Goal: Use online tool/utility: Utilize a website feature to perform a specific function

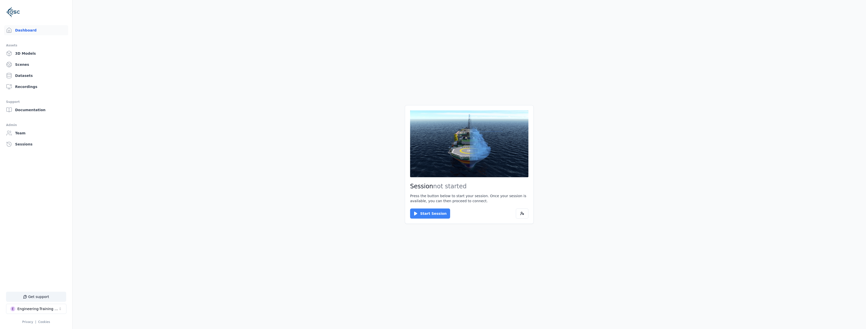
click at [419, 212] on button "Start Session" at bounding box center [430, 213] width 40 height 10
click at [419, 210] on button "Connect" at bounding box center [421, 213] width 23 height 10
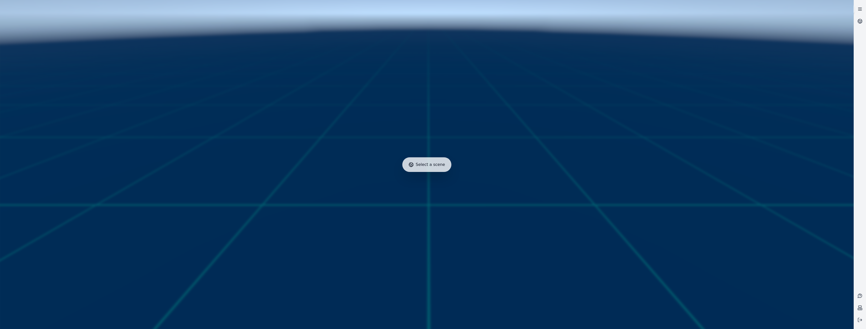
click at [861, 11] on icon at bounding box center [859, 9] width 5 height 5
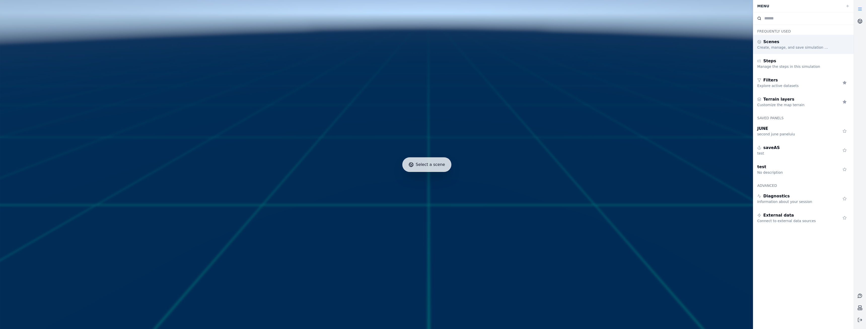
click at [804, 50] on div "Create, manage, and save simulation scenes" at bounding box center [793, 47] width 73 height 5
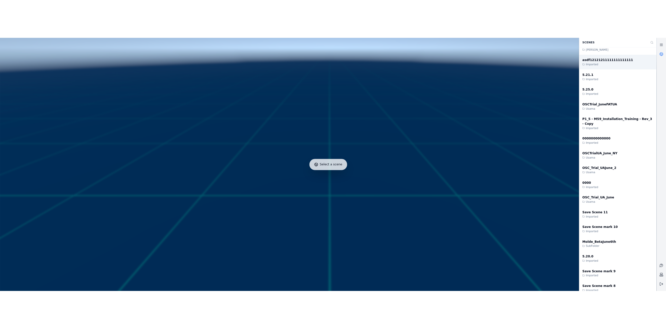
scroll to position [277, 0]
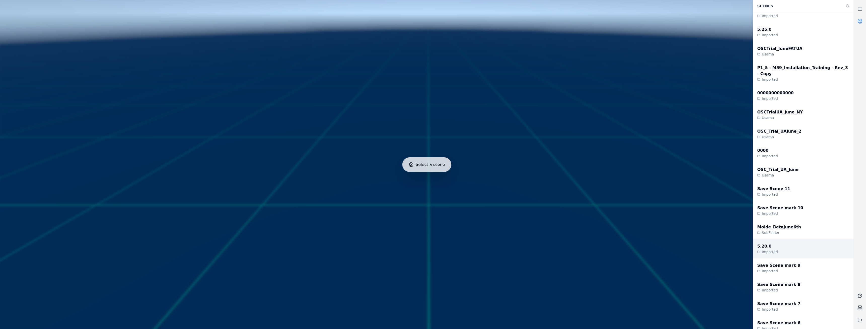
click at [784, 245] on div "5.20.0 Imported" at bounding box center [803, 248] width 100 height 19
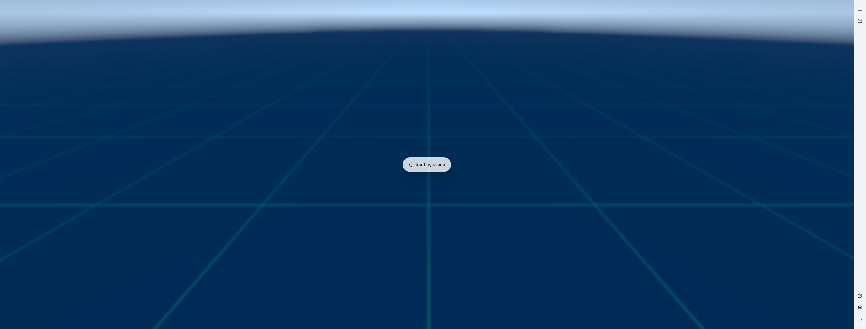
click at [861, 307] on icon at bounding box center [859, 307] width 5 height 5
click at [859, 308] on icon at bounding box center [859, 307] width 5 height 5
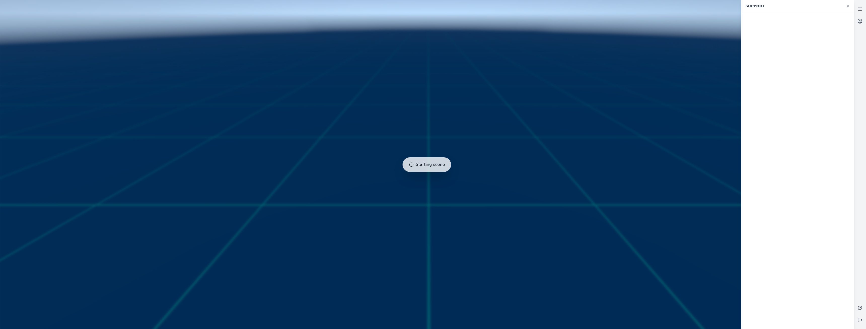
click at [855, 12] on link at bounding box center [860, 9] width 12 height 12
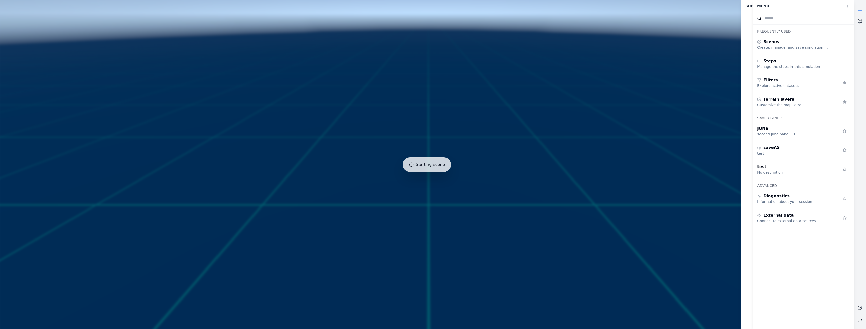
click at [862, 316] on button at bounding box center [860, 319] width 12 height 12
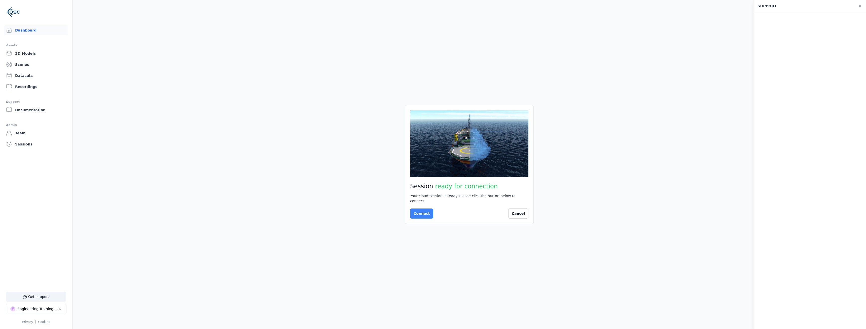
click at [412, 211] on button "Connect" at bounding box center [421, 213] width 23 height 10
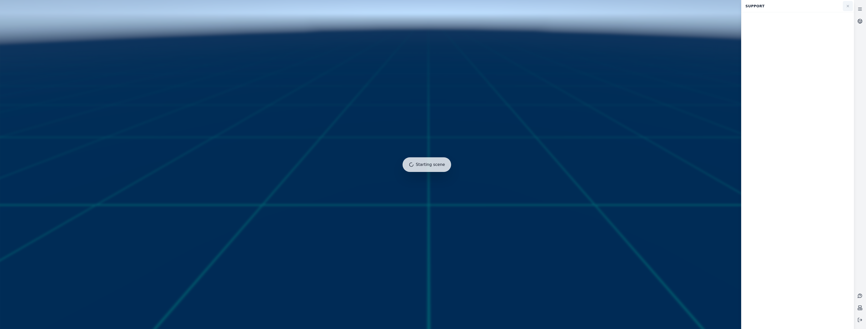
click at [847, 7] on icon at bounding box center [848, 6] width 4 height 4
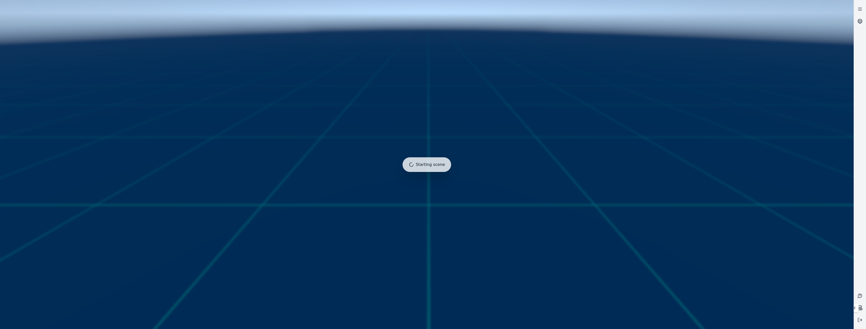
click at [860, 306] on icon at bounding box center [859, 307] width 5 height 5
click at [860, 17] on link at bounding box center [860, 21] width 12 height 12
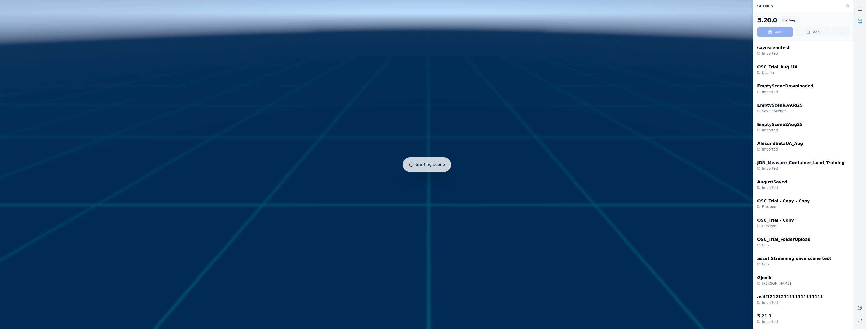
click at [858, 7] on icon at bounding box center [859, 9] width 5 height 5
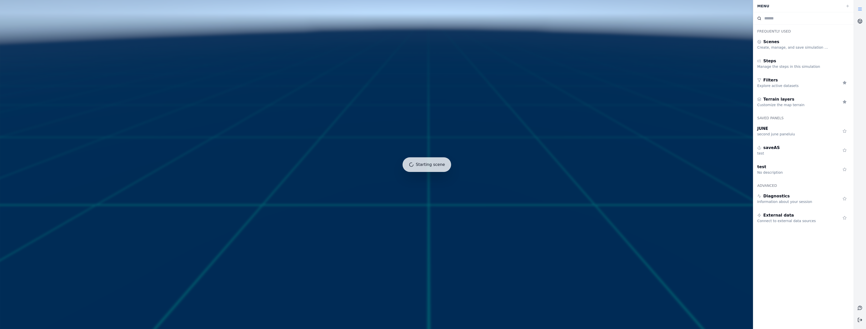
click at [860, 319] on line at bounding box center [861, 319] width 3 height 0
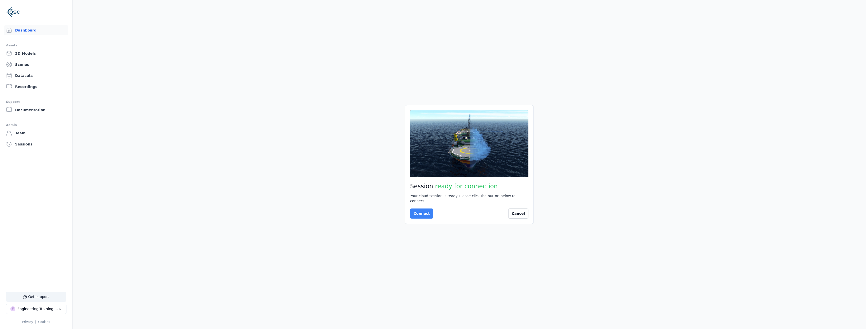
click at [419, 210] on button "Connect" at bounding box center [421, 213] width 23 height 10
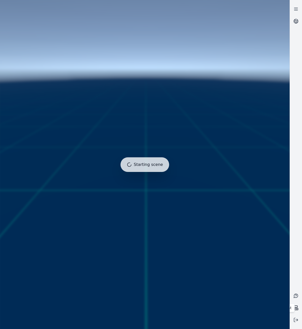
click at [296, 307] on icon at bounding box center [295, 307] width 5 height 5
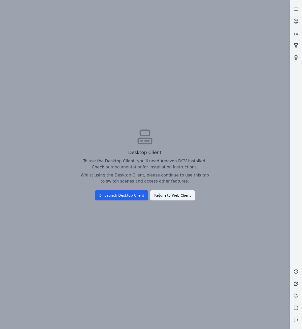
drag, startPoint x: 157, startPoint y: 192, endPoint x: 159, endPoint y: 195, distance: 3.5
click at [159, 195] on div "Desktop Client To use the Desktop Client, you'll need Amazon DCV installed. Che…" at bounding box center [144, 164] width 289 height 329
click at [170, 195] on div "Desktop Client To use the Desktop Client, you'll need Amazon DCV installed. Che…" at bounding box center [144, 164] width 289 height 329
click at [171, 194] on div "Desktop Client To use the Desktop Client, you'll need Amazon DCV installed. Che…" at bounding box center [144, 164] width 289 height 329
click at [179, 197] on div "Desktop Client To use the Desktop Client, you'll need Amazon DCV installed. Che…" at bounding box center [144, 164] width 289 height 329
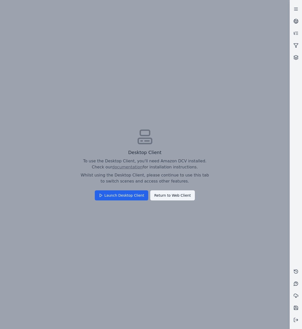
click at [179, 195] on div "Desktop Client To use the Desktop Client, you'll need Amazon DCV installed. Che…" at bounding box center [144, 164] width 289 height 329
click at [181, 194] on div "Desktop Client To use the Desktop Client, you'll need Amazon DCV installed. Che…" at bounding box center [144, 164] width 289 height 329
click at [181, 193] on div "Desktop Client To use the Desktop Client, you'll need Amazon DCV installed. Che…" at bounding box center [144, 164] width 289 height 329
click at [113, 194] on div "Desktop Client To use the Desktop Client, you'll need Amazon DCV installed. Che…" at bounding box center [144, 164] width 289 height 329
click at [157, 193] on div "Desktop Client To use the Desktop Client, you'll need Amazon DCV installed. Che…" at bounding box center [144, 164] width 289 height 329
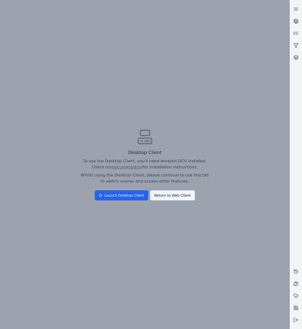
click at [171, 191] on div "Desktop Client To use the Desktop Client, you'll need Amazon DCV installed. Che…" at bounding box center [144, 164] width 289 height 329
click at [190, 138] on div "Desktop Client To use the Desktop Client, you'll need Amazon DCV installed. Che…" at bounding box center [144, 164] width 289 height 329
click at [149, 140] on div "Desktop Client To use the Desktop Client, you'll need Amazon DCV installed. Che…" at bounding box center [144, 164] width 289 height 329
click at [296, 23] on icon at bounding box center [295, 21] width 5 height 5
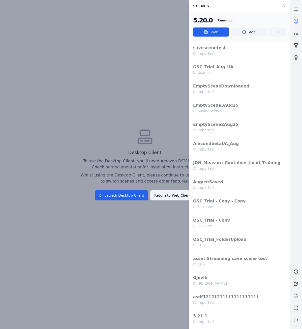
click at [296, 22] on icon at bounding box center [296, 22] width 1 height 1
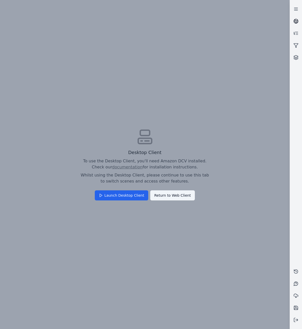
click at [296, 22] on icon at bounding box center [296, 22] width 1 height 1
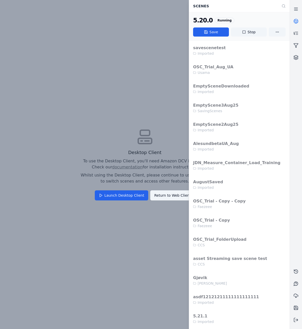
click at [296, 22] on icon at bounding box center [296, 22] width 1 height 1
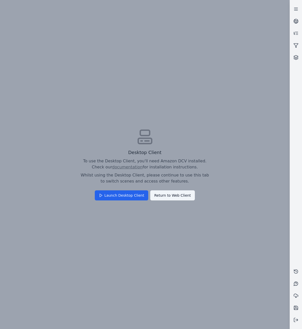
click at [181, 199] on div "Desktop Client To use the Desktop Client, you'll need Amazon DCV installed. Che…" at bounding box center [144, 164] width 289 height 329
click at [181, 198] on div "Desktop Client To use the Desktop Client, you'll need Amazon DCV installed. Che…" at bounding box center [144, 164] width 289 height 329
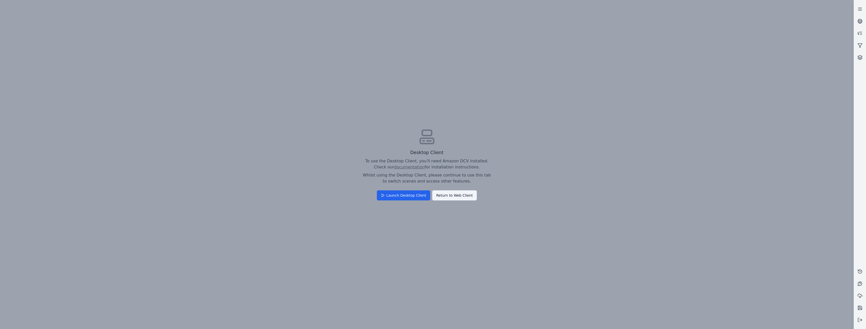
click at [458, 197] on div "Desktop Client To use the Desktop Client, you'll need Amazon DCV installed. Che…" at bounding box center [427, 164] width 854 height 329
click at [459, 195] on div "Desktop Client To use the Desktop Client, you'll need Amazon DCV installed. Che…" at bounding box center [427, 164] width 854 height 329
click at [541, 160] on div "Desktop Client To use the Desktop Client, you'll need Amazon DCV installed. Che…" at bounding box center [427, 164] width 854 height 329
click at [512, 105] on div "Desktop Client To use the Desktop Client, you'll need Amazon DCV installed. Che…" at bounding box center [427, 164] width 854 height 329
click at [452, 97] on div "Desktop Client To use the Desktop Client, you'll need Amazon DCV installed. Che…" at bounding box center [427, 164] width 854 height 329
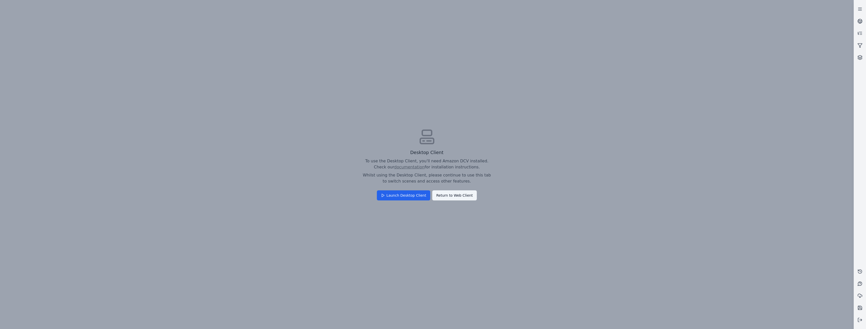
drag, startPoint x: 453, startPoint y: 97, endPoint x: 456, endPoint y: 98, distance: 2.5
click at [454, 97] on div "Desktop Client To use the Desktop Client, you'll need Amazon DCV installed. Che…" at bounding box center [427, 164] width 854 height 329
click at [480, 99] on div "Desktop Client To use the Desktop Client, you'll need Amazon DCV installed. Che…" at bounding box center [427, 164] width 854 height 329
click at [481, 99] on div "Desktop Client To use the Desktop Client, you'll need Amazon DCV installed. Che…" at bounding box center [427, 164] width 854 height 329
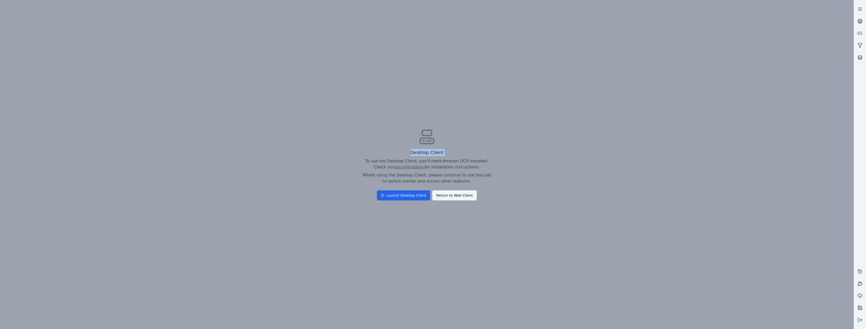
drag, startPoint x: 481, startPoint y: 99, endPoint x: 492, endPoint y: 104, distance: 12.4
click at [483, 101] on div "Desktop Client To use the Desktop Client, you'll need Amazon DCV installed. Che…" at bounding box center [427, 164] width 854 height 329
click at [522, 133] on div "Desktop Client To use the Desktop Client, you'll need Amazon DCV installed. Che…" at bounding box center [427, 164] width 854 height 329
click at [401, 195] on div "Desktop Client To use the Desktop Client, you'll need Amazon DCV installed. Che…" at bounding box center [427, 164] width 854 height 329
click at [466, 193] on div "Desktop Client To use the Desktop Client, you'll need Amazon DCV installed. Che…" at bounding box center [427, 164] width 854 height 329
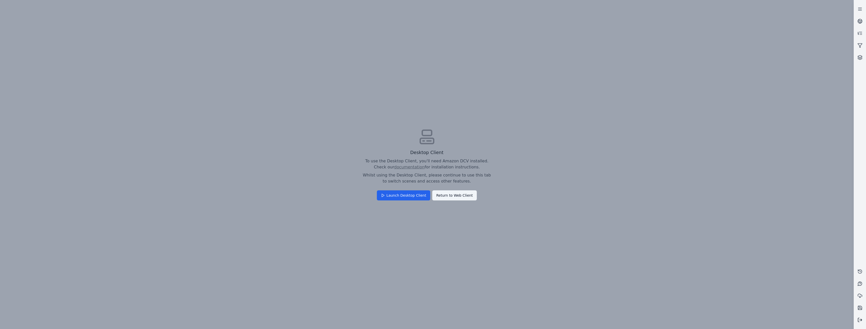
click at [858, 318] on icon at bounding box center [859, 319] width 5 height 5
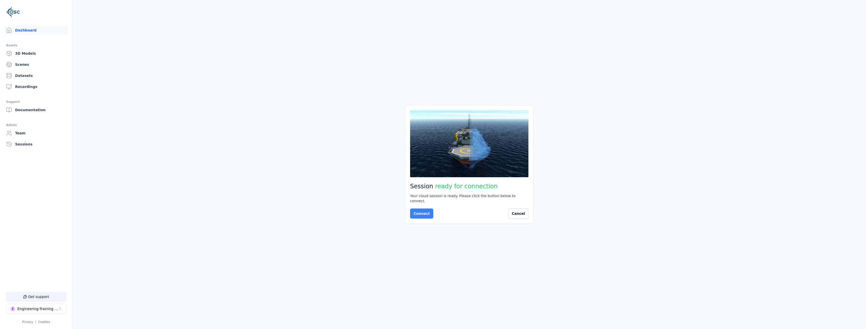
click at [417, 208] on button "Connect" at bounding box center [421, 213] width 23 height 10
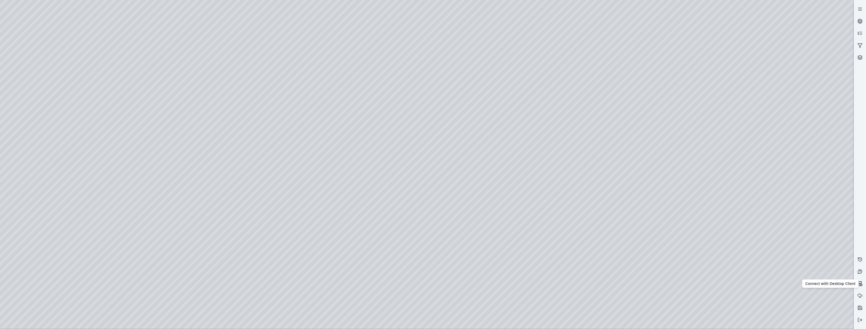
click at [859, 281] on rect at bounding box center [860, 282] width 3 height 2
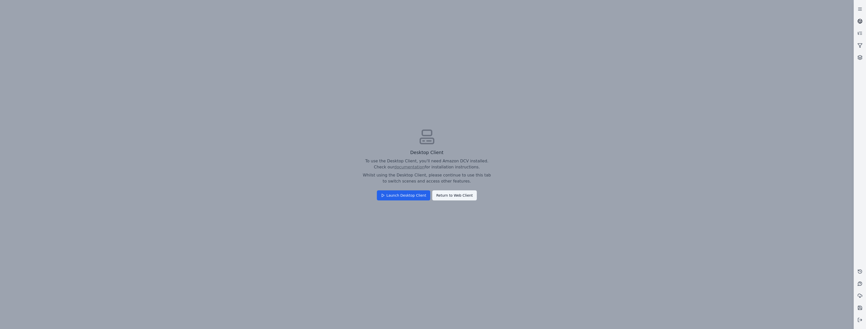
click at [857, 20] on link at bounding box center [860, 21] width 12 height 12
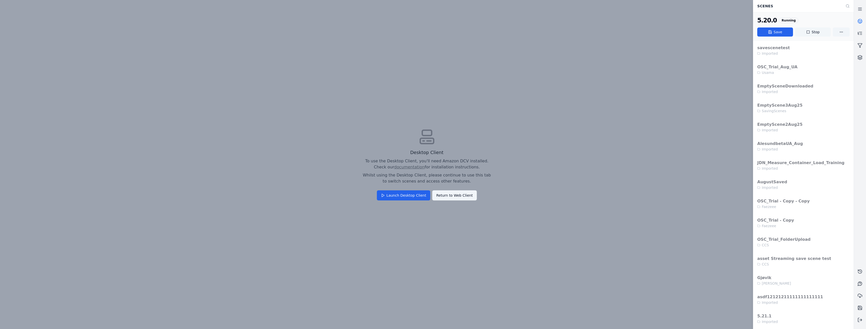
click at [818, 33] on button "Stop" at bounding box center [813, 31] width 36 height 9
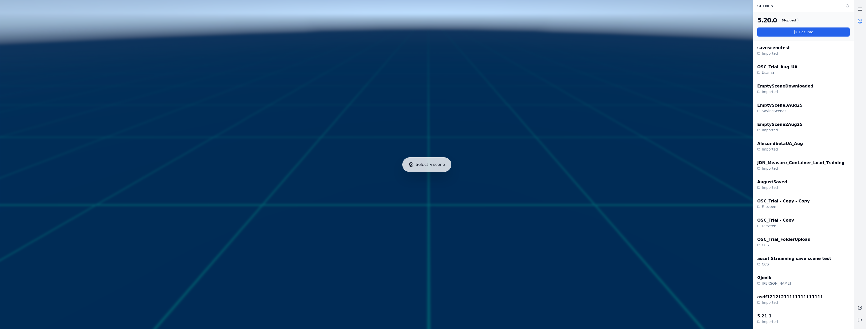
drag, startPoint x: 859, startPoint y: 8, endPoint x: 859, endPoint y: 13, distance: 4.6
click at [859, 9] on icon at bounding box center [859, 9] width 5 height 5
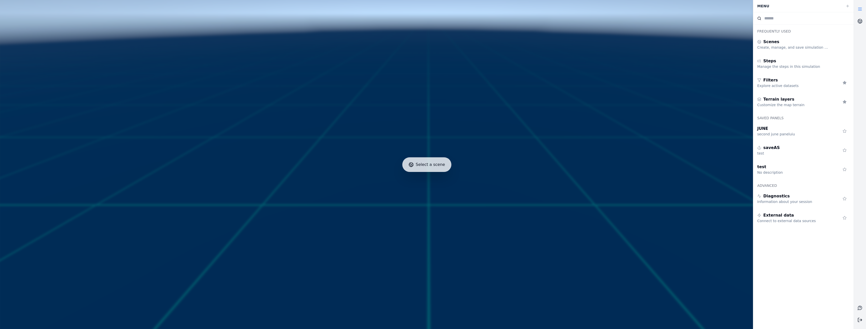
click at [858, 316] on button at bounding box center [860, 319] width 12 height 12
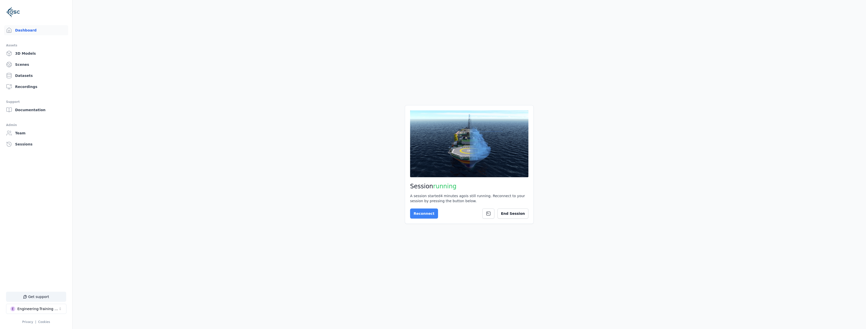
click at [419, 213] on button "Reconnect" at bounding box center [424, 213] width 28 height 10
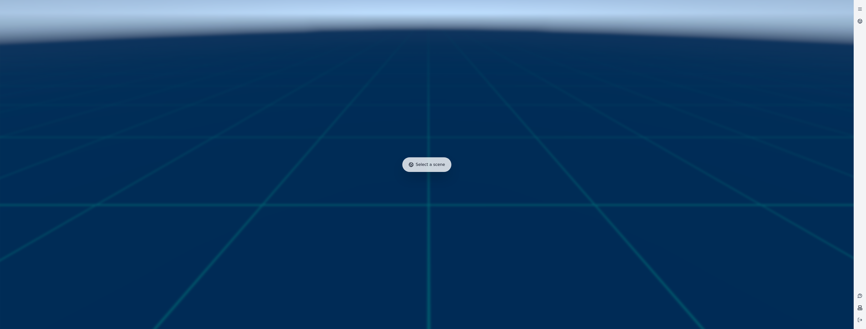
click at [858, 308] on rect at bounding box center [860, 309] width 4 height 2
click at [862, 318] on icon at bounding box center [859, 319] width 5 height 5
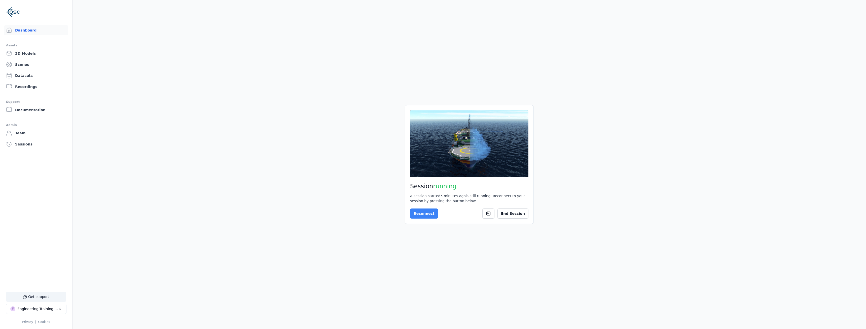
click at [417, 211] on button "Reconnect" at bounding box center [424, 213] width 28 height 10
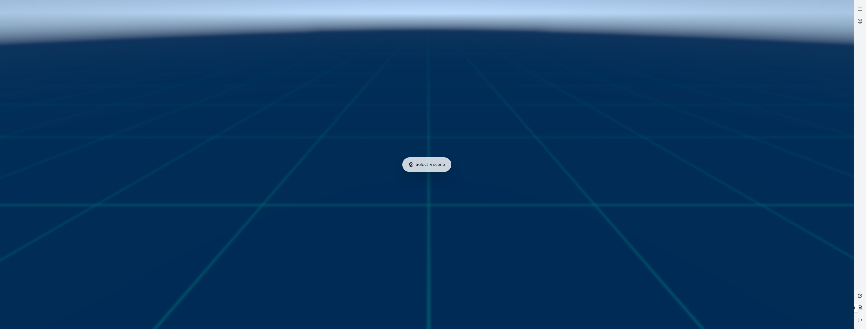
click at [861, 309] on icon at bounding box center [859, 307] width 5 height 5
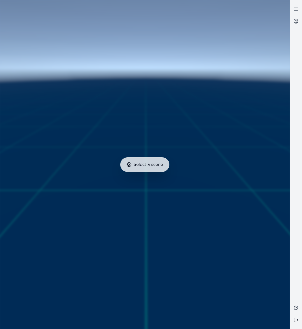
click at [296, 318] on icon at bounding box center [295, 319] width 5 height 5
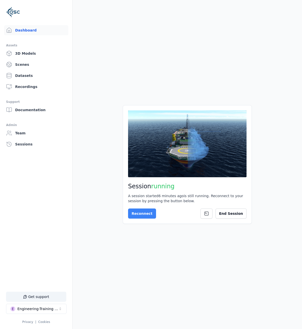
click at [139, 214] on button "Reconnect" at bounding box center [142, 213] width 28 height 10
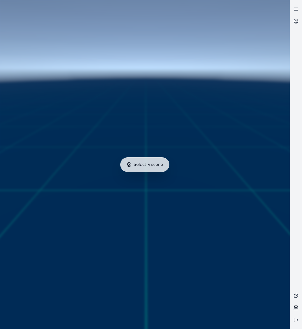
click at [295, 306] on icon at bounding box center [295, 307] width 5 height 5
click at [295, 18] on link at bounding box center [296, 21] width 12 height 12
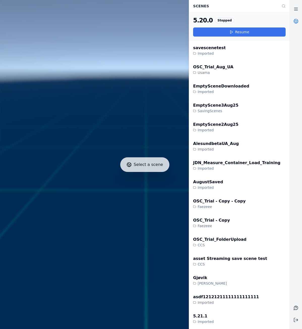
click at [237, 30] on button "Resume" at bounding box center [239, 31] width 92 height 9
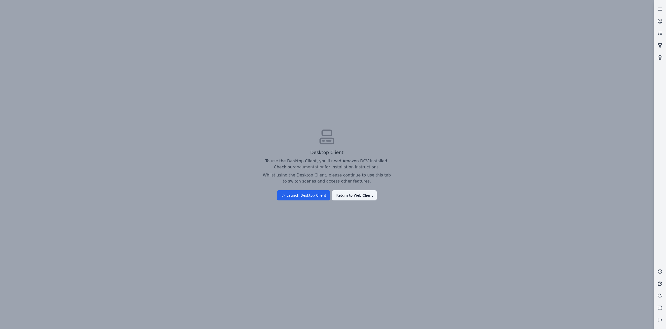
drag, startPoint x: 349, startPoint y: 195, endPoint x: 345, endPoint y: 198, distance: 4.8
click at [349, 195] on div "Desktop Client To use the Desktop Client, you'll need Amazon DCV installed. Che…" at bounding box center [327, 164] width 654 height 329
click at [309, 194] on div "Desktop Client To use the Desktop Client, you'll need Amazon DCV installed. Che…" at bounding box center [327, 164] width 654 height 329
click at [342, 198] on div "Desktop Client To use the Desktop Client, you'll need Amazon DCV installed. Che…" at bounding box center [327, 164] width 654 height 329
click at [324, 192] on div "Desktop Client To use the Desktop Client, you'll need Amazon DCV installed. Che…" at bounding box center [327, 164] width 654 height 329
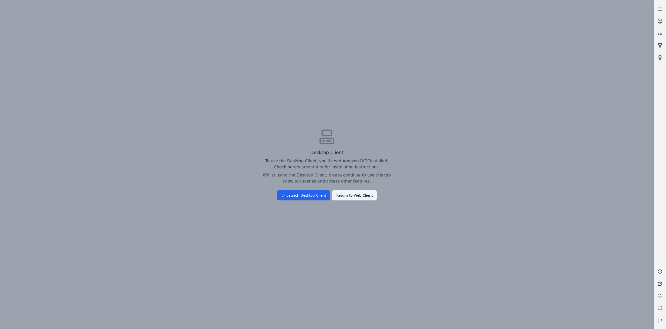
click at [340, 186] on div "Desktop Client To use the Desktop Client, you'll need Amazon DCV installed. Che…" at bounding box center [327, 164] width 654 height 329
click at [338, 115] on div "Desktop Client To use the Desktop Client, you'll need Amazon DCV installed. Che…" at bounding box center [327, 164] width 654 height 329
drag, startPoint x: 449, startPoint y: 93, endPoint x: 462, endPoint y: 95, distance: 13.8
click at [452, 93] on div "Desktop Client To use the Desktop Client, you'll need Amazon DCV installed. Che…" at bounding box center [327, 164] width 654 height 329
drag, startPoint x: 497, startPoint y: 109, endPoint x: 510, endPoint y: 183, distance: 74.7
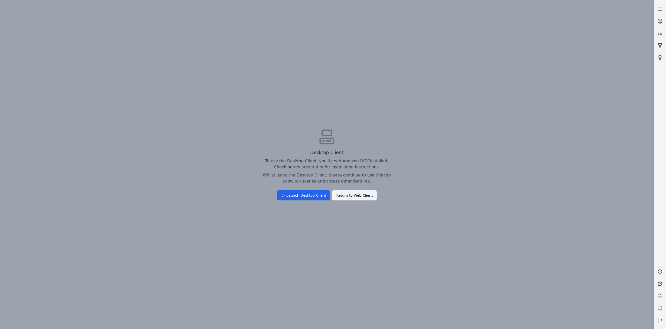
click at [506, 133] on div "Desktop Client To use the Desktop Client, you'll need Amazon DCV installed. Che…" at bounding box center [327, 164] width 654 height 329
drag, startPoint x: 505, startPoint y: 191, endPoint x: 358, endPoint y: 248, distance: 157.2
click at [504, 191] on div "Desktop Client To use the Desktop Client, you'll need Amazon DCV installed. Che…" at bounding box center [327, 164] width 654 height 329
drag, startPoint x: 358, startPoint y: 248, endPoint x: 241, endPoint y: 217, distance: 121.3
click at [299, 257] on div "Desktop Client To use the Desktop Client, you'll need Amazon DCV installed. Che…" at bounding box center [327, 164] width 654 height 329
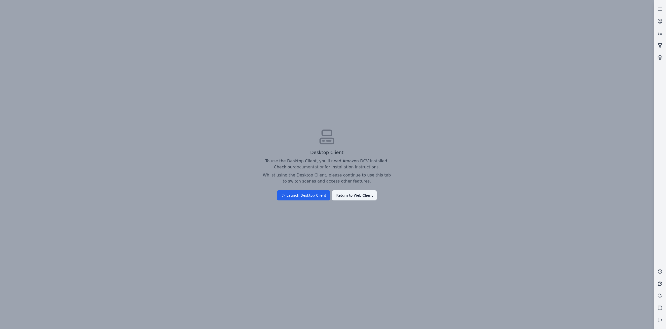
drag, startPoint x: 228, startPoint y: 203, endPoint x: 225, endPoint y: 182, distance: 21.9
click at [226, 189] on div "Desktop Client To use the Desktop Client, you'll need Amazon DCV installed. Che…" at bounding box center [327, 164] width 654 height 329
drag, startPoint x: 261, startPoint y: 142, endPoint x: 306, endPoint y: 153, distance: 47.0
click at [261, 142] on div "Desktop Client To use the Desktop Client, you'll need Amazon DCV installed. Che…" at bounding box center [327, 164] width 654 height 329
drag, startPoint x: 306, startPoint y: 153, endPoint x: 313, endPoint y: 162, distance: 11.4
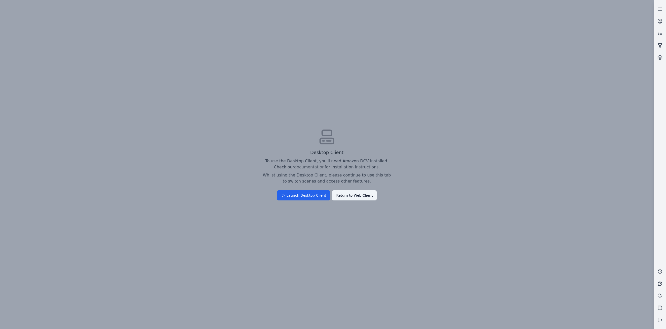
click at [311, 157] on div "Desktop Client To use the Desktop Client, you'll need Amazon DCV installed. Che…" at bounding box center [327, 164] width 654 height 329
drag, startPoint x: 319, startPoint y: 168, endPoint x: 335, endPoint y: 196, distance: 32.7
click at [319, 169] on div "Desktop Client To use the Desktop Client, you'll need Amazon DCV installed. Che…" at bounding box center [327, 164] width 654 height 329
drag, startPoint x: 335, startPoint y: 196, endPoint x: 342, endPoint y: 191, distance: 8.9
click at [337, 195] on div "Desktop Client To use the Desktop Client, you'll need Amazon DCV installed. Che…" at bounding box center [327, 164] width 654 height 329
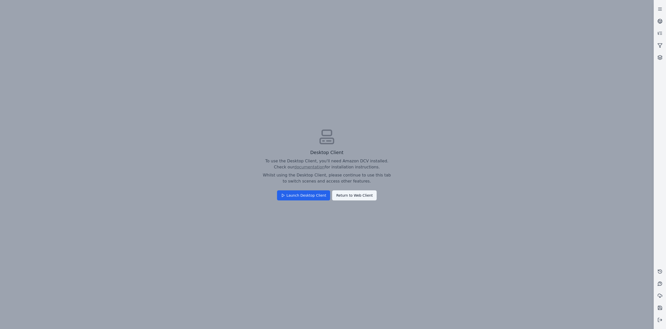
drag, startPoint x: 519, startPoint y: 92, endPoint x: 476, endPoint y: 123, distance: 53.2
click at [519, 92] on div "Desktop Client To use the Desktop Client, you'll need Amazon DCV installed. Che…" at bounding box center [327, 164] width 654 height 329
click at [416, 166] on div "Desktop Client To use the Desktop Client, you'll need Amazon DCV installed. Che…" at bounding box center [327, 164] width 654 height 329
click at [363, 207] on div "Desktop Client To use the Desktop Client, you'll need Amazon DCV installed. Che…" at bounding box center [327, 164] width 654 height 329
click at [350, 197] on div "Desktop Client To use the Desktop Client, you'll need Amazon DCV installed. Che…" at bounding box center [327, 164] width 654 height 329
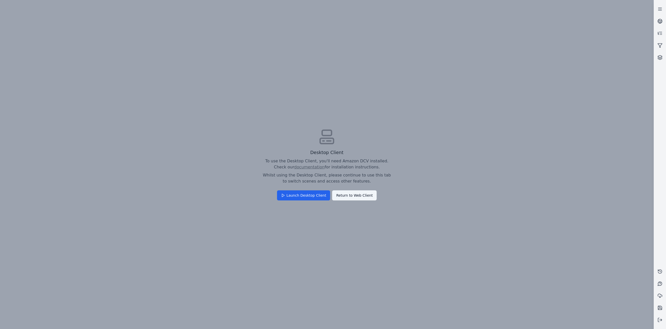
click at [299, 193] on div "Desktop Client To use the Desktop Client, you'll need Amazon DCV installed. Che…" at bounding box center [327, 164] width 654 height 329
click at [345, 197] on div "Desktop Client To use the Desktop Client, you'll need Amazon DCV installed. Che…" at bounding box center [327, 164] width 654 height 329
click at [661, 23] on icon at bounding box center [660, 21] width 5 height 5
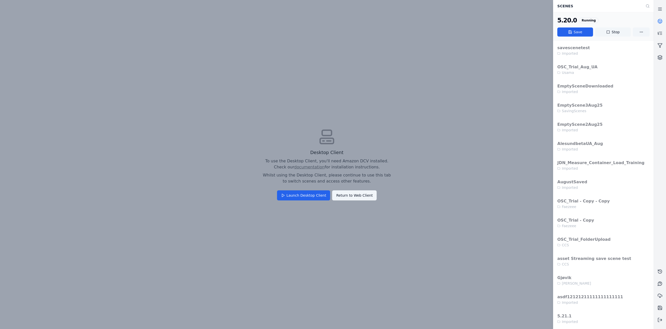
click at [606, 31] on button "Stop" at bounding box center [613, 31] width 36 height 9
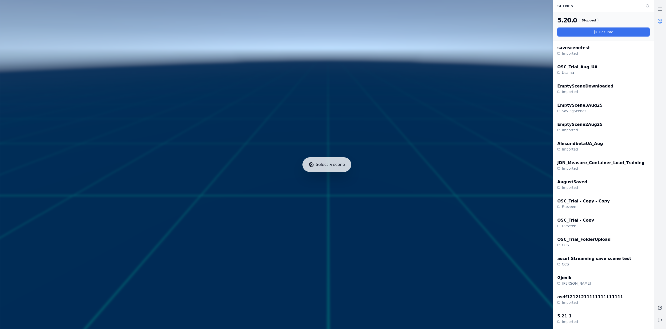
click at [607, 33] on button "Resume" at bounding box center [604, 31] width 92 height 9
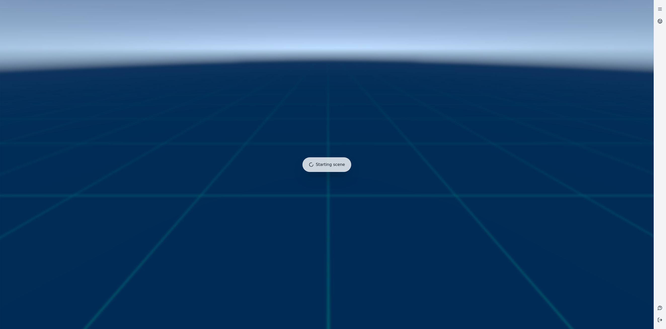
click at [662, 318] on icon at bounding box center [660, 319] width 5 height 5
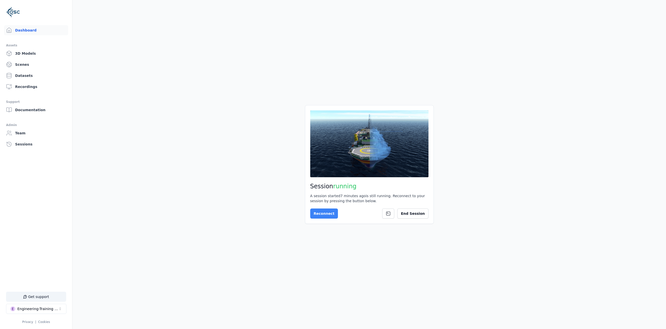
click at [328, 213] on button "Reconnect" at bounding box center [324, 213] width 28 height 10
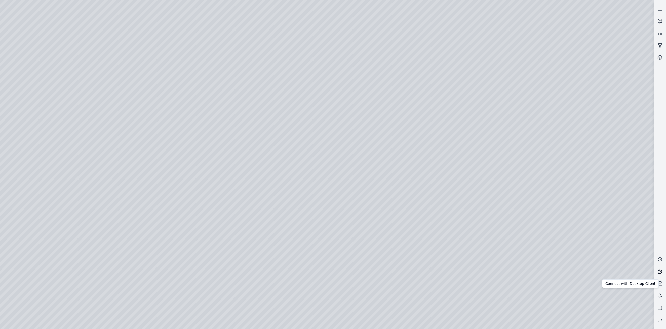
click at [662, 283] on icon at bounding box center [660, 283] width 5 height 5
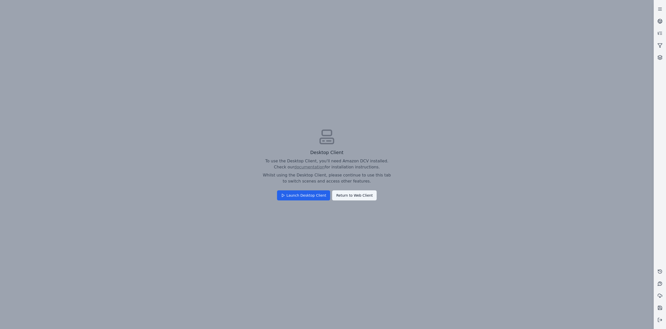
click at [314, 195] on div "Desktop Client To use the Desktop Client, you'll need Amazon DCV installed. Che…" at bounding box center [327, 164] width 654 height 329
click at [291, 194] on div "Desktop Client To use the Desktop Client, you'll need Amazon DCV installed. Che…" at bounding box center [327, 164] width 654 height 329
click at [291, 195] on div "Desktop Client To use the Desktop Client, you'll need Amazon DCV installed. Che…" at bounding box center [327, 164] width 654 height 329
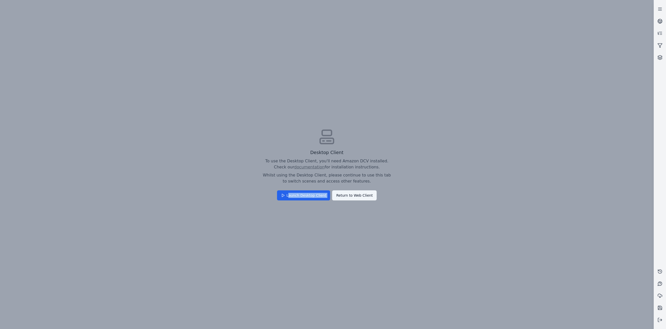
click at [291, 195] on div "Desktop Client To use the Desktop Client, you'll need Amazon DCV installed. Che…" at bounding box center [327, 164] width 654 height 329
click at [292, 195] on div "Desktop Client To use the Desktop Client, you'll need Amazon DCV installed. Che…" at bounding box center [327, 164] width 654 height 329
click at [294, 194] on div "Desktop Client To use the Desktop Client, you'll need Amazon DCV installed. Che…" at bounding box center [327, 164] width 654 height 329
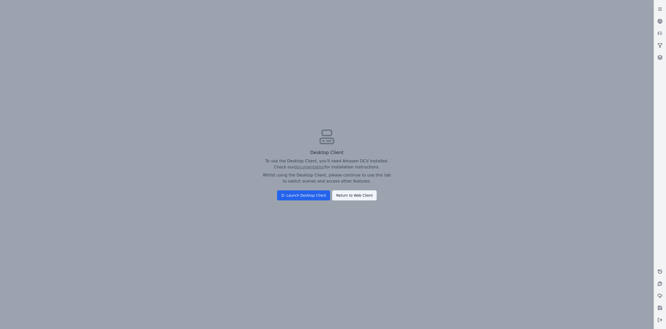
click at [294, 195] on div "Desktop Client To use the Desktop Client, you'll need Amazon DCV installed. Che…" at bounding box center [327, 164] width 654 height 329
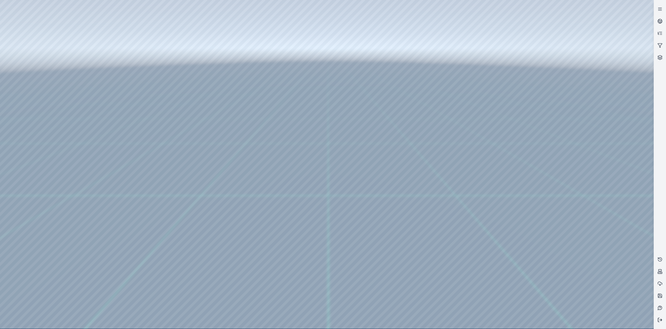
click at [659, 319] on icon at bounding box center [659, 320] width 1 height 4
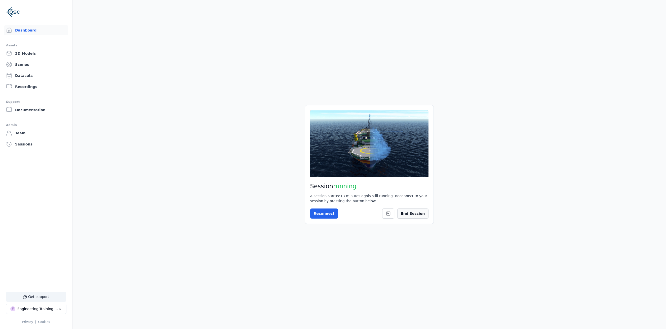
click at [414, 212] on button "End Session" at bounding box center [413, 213] width 31 height 10
